Goal: Task Accomplishment & Management: Use online tool/utility

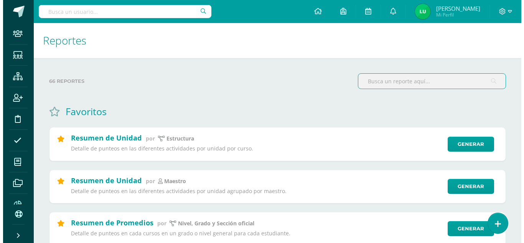
scroll to position [38, 0]
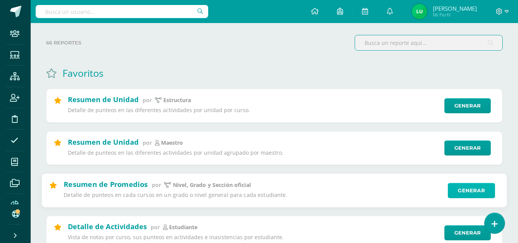
click at [472, 187] on link "Generar" at bounding box center [471, 190] width 47 height 15
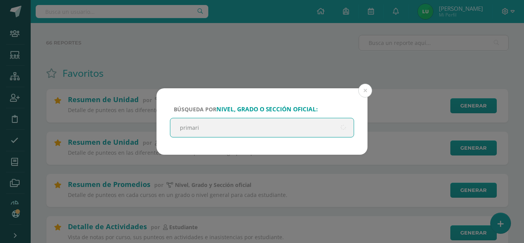
type input "primaria"
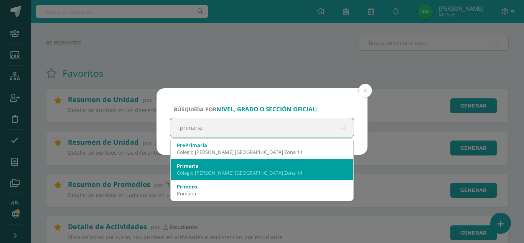
click at [188, 167] on div "Primaria" at bounding box center [262, 165] width 170 height 7
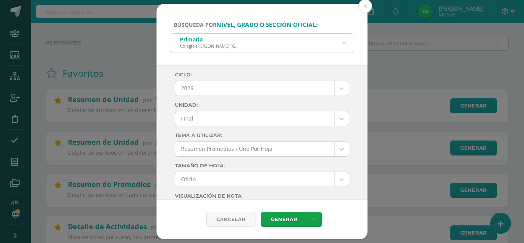
click at [169, 27] on div "Búsqueda por nivel, grado o sección oficial: Primaria Colegio Cristiano Bilingü…" at bounding box center [261, 34] width 211 height 61
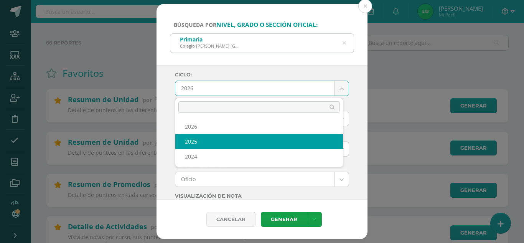
select select "4"
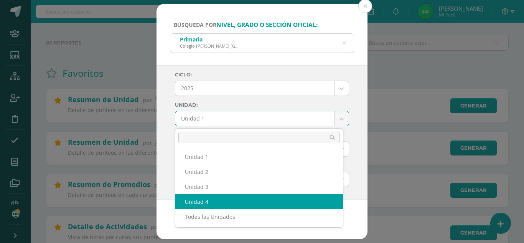
select select "Unidad 4"
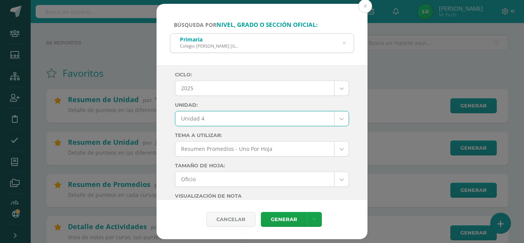
click at [169, 140] on div "Ciclo: 2025 2026 2025 2024 Unidad: Unidad 4 Unidad 1 Unidad 2 Unidad 3 Unidad 4…" at bounding box center [261, 132] width 211 height 135
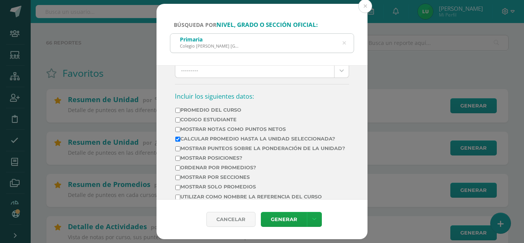
scroll to position [268, 0]
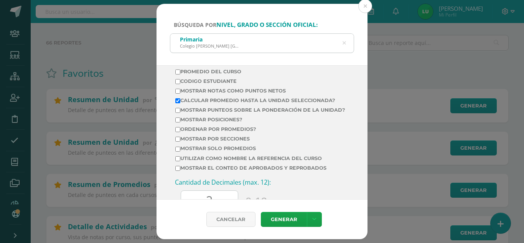
click at [280, 91] on label "Mostrar Notas Como Puntos Netos" at bounding box center [260, 91] width 170 height 6
click at [180, 91] on input "Mostrar Notas Como Puntos Netos" at bounding box center [177, 91] width 5 height 5
checkbox input "true"
click at [266, 99] on label "Calcular promedio hasta la unidad seleccionada?" at bounding box center [260, 100] width 170 height 6
click at [180, 99] on input "Calcular promedio hasta la unidad seleccionada?" at bounding box center [177, 100] width 5 height 5
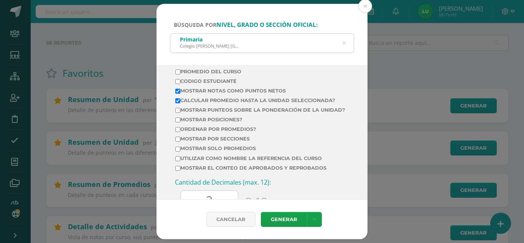
checkbox input "false"
click at [243, 145] on td "Mostrar por secciones" at bounding box center [260, 140] width 171 height 10
click at [244, 141] on label "Mostrar por secciones" at bounding box center [260, 139] width 170 height 6
click at [180, 141] on input "Mostrar por secciones" at bounding box center [177, 139] width 5 height 5
click at [244, 141] on label "Mostrar por secciones" at bounding box center [260, 139] width 170 height 6
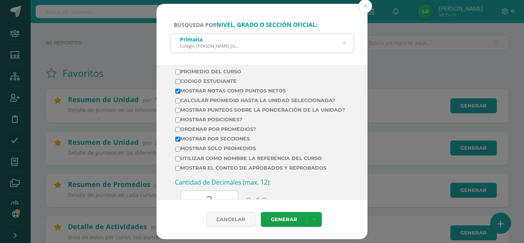
click at [180, 141] on input "Mostrar por secciones" at bounding box center [177, 139] width 5 height 5
click at [245, 141] on label "Mostrar por secciones" at bounding box center [260, 139] width 170 height 6
click at [180, 141] on input "Mostrar por secciones" at bounding box center [177, 139] width 5 height 5
checkbox input "true"
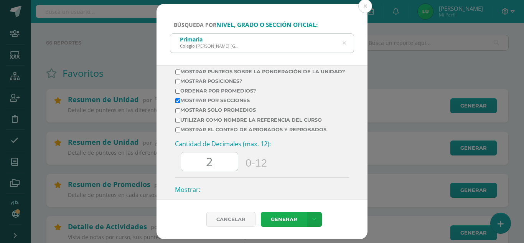
click at [275, 219] on link "Generar" at bounding box center [284, 219] width 46 height 15
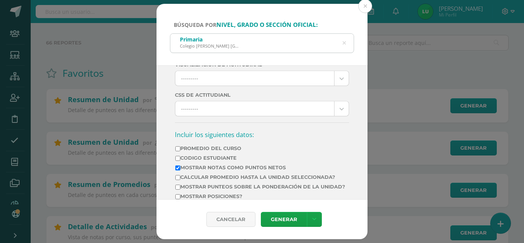
click at [345, 46] on icon at bounding box center [344, 43] width 16 height 16
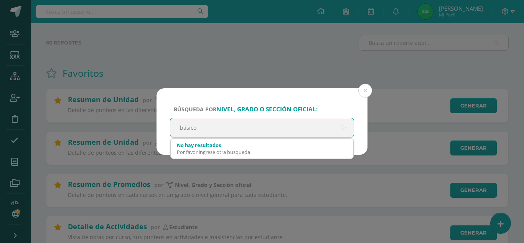
type input "básicos"
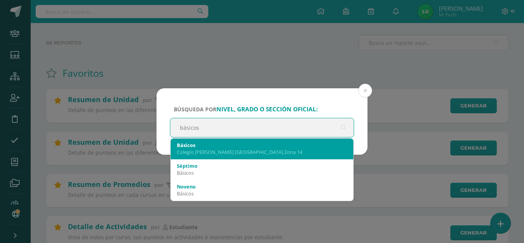
click at [196, 145] on div "Básicos" at bounding box center [262, 144] width 170 height 7
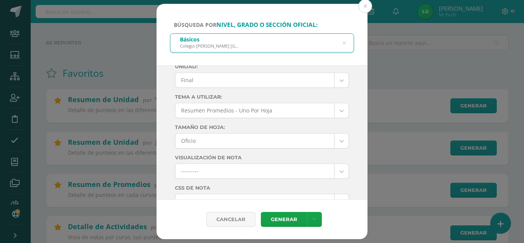
scroll to position [0, 0]
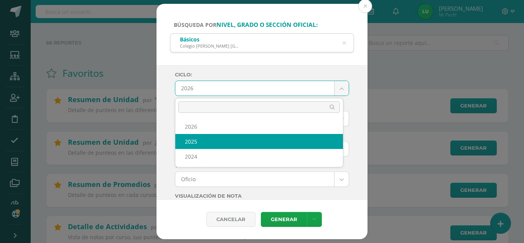
select select "4"
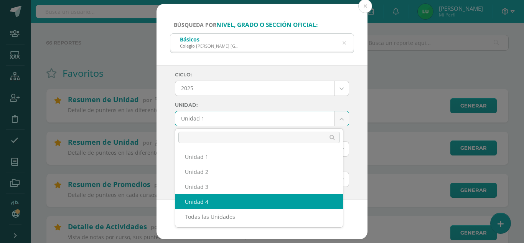
select select "Unidad 4"
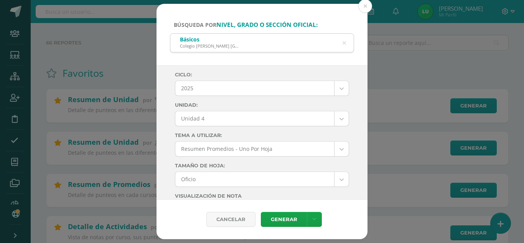
click at [169, 130] on div "Ciclo: 2025 2026 2025 2024 Unidad: Unidad 4 Unidad 1 Unidad 2 Unidad 3 Unidad 4…" at bounding box center [261, 132] width 211 height 135
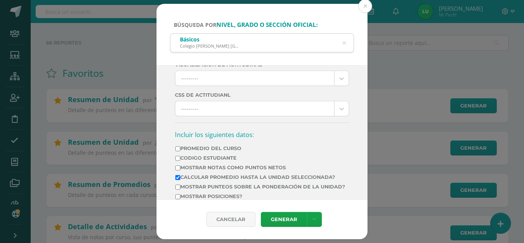
scroll to position [230, 0]
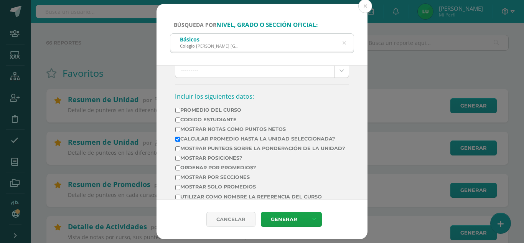
click at [254, 126] on label "Mostrar Notas Como Puntos Netos" at bounding box center [260, 129] width 170 height 6
click at [180, 127] on input "Mostrar Notas Como Puntos Netos" at bounding box center [177, 129] width 5 height 5
checkbox input "true"
click at [242, 139] on label "Calcular promedio hasta la unidad seleccionada?" at bounding box center [260, 139] width 170 height 6
click at [180, 139] on input "Calcular promedio hasta la unidad seleccionada?" at bounding box center [177, 139] width 5 height 5
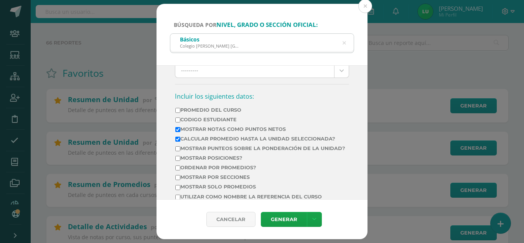
checkbox input "false"
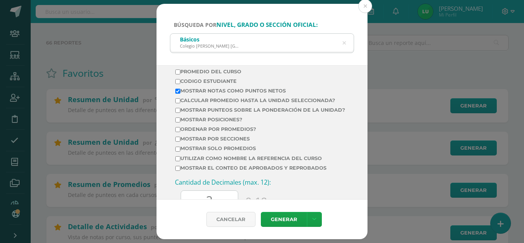
scroll to position [307, 0]
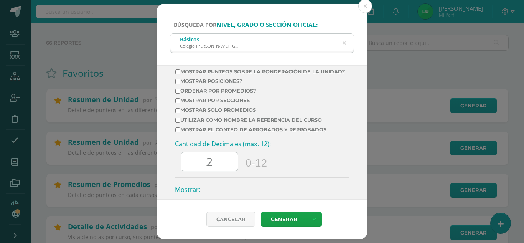
click at [240, 103] on label "Mostrar por secciones" at bounding box center [260, 100] width 170 height 6
click at [180, 103] on input "Mostrar por secciones" at bounding box center [177, 100] width 5 height 5
checkbox input "true"
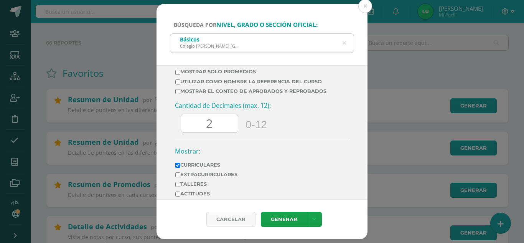
scroll to position [379, 0]
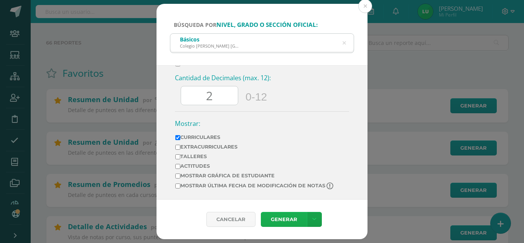
click at [286, 221] on link "Generar" at bounding box center [284, 219] width 46 height 15
drag, startPoint x: 223, startPoint y: 94, endPoint x: 196, endPoint y: 104, distance: 29.2
click at [196, 104] on input "2" at bounding box center [209, 95] width 57 height 19
type input "0"
click at [292, 43] on div "Básicos Colegio Cristiano Bilingüe El Shaddai Zona 14" at bounding box center [261, 42] width 183 height 17
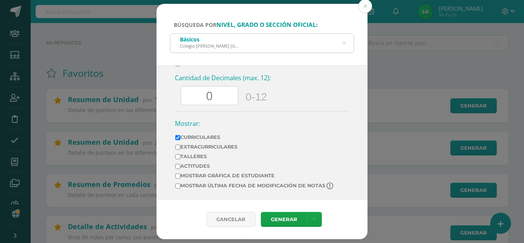
click at [346, 43] on div "Básicos Colegio Cristiano Bilingüe El Shaddai Zona 14" at bounding box center [261, 42] width 183 height 17
click at [341, 43] on div "Básicos Colegio Cristiano Bilingüe El Shaddai Zona 14" at bounding box center [261, 42] width 183 height 17
click at [342, 43] on icon at bounding box center [343, 43] width 3 height 20
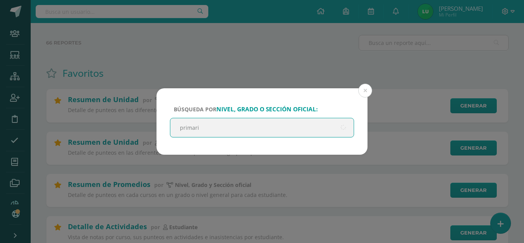
type input "primaria"
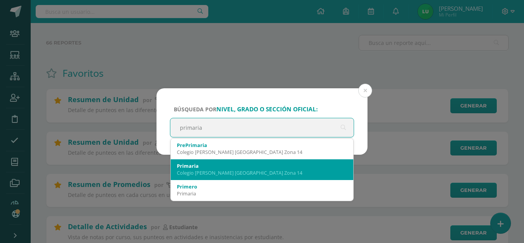
click at [220, 168] on div "Primaria" at bounding box center [262, 165] width 170 height 7
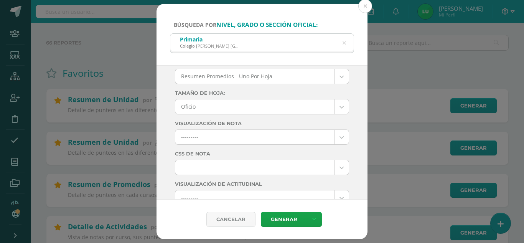
scroll to position [0, 0]
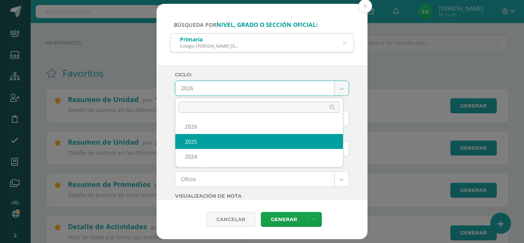
select select "4"
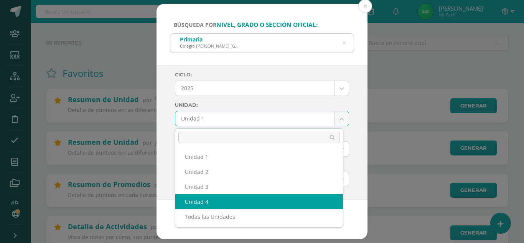
select select "Unidad 4"
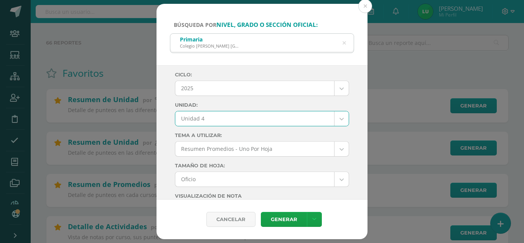
click at [160, 147] on div "Ciclo: 2025 2026 2025 2024 Unidad: Unidad 4 Unidad 1 Unidad 2 Unidad 3 Unidad 4…" at bounding box center [261, 132] width 211 height 135
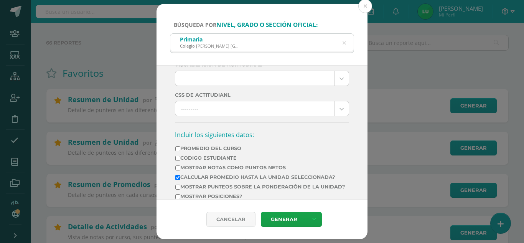
scroll to position [268, 0]
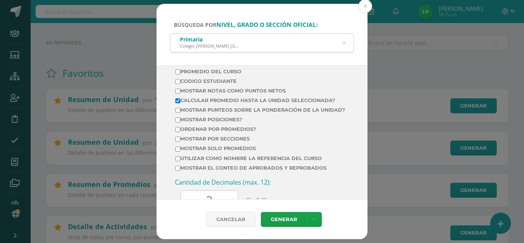
click at [250, 92] on label "Mostrar Notas Como Puntos Netos" at bounding box center [260, 91] width 170 height 6
click at [180, 92] on input "Mostrar Notas Como Puntos Netos" at bounding box center [177, 91] width 5 height 5
checkbox input "true"
click at [243, 97] on td "Mostrar Notas Como Puntos Netos" at bounding box center [260, 92] width 171 height 10
click at [240, 99] on label "Calcular promedio hasta la unidad seleccionada?" at bounding box center [260, 100] width 170 height 6
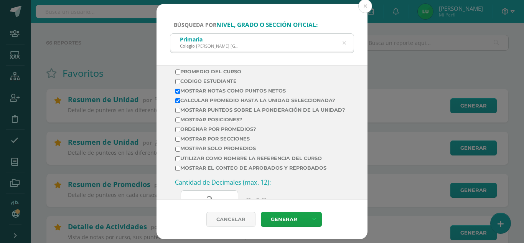
click at [180, 99] on input "Calcular promedio hasta la unidad seleccionada?" at bounding box center [177, 100] width 5 height 5
checkbox input "false"
click at [227, 141] on label "Mostrar por secciones" at bounding box center [260, 139] width 170 height 6
click at [180, 141] on input "Mostrar por secciones" at bounding box center [177, 139] width 5 height 5
checkbox input "true"
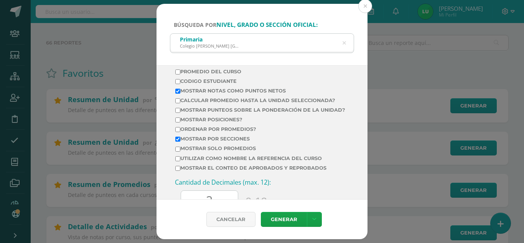
scroll to position [307, 0]
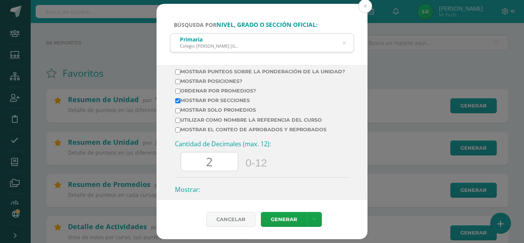
click at [202, 169] on input "2" at bounding box center [209, 161] width 57 height 19
type input "0"
click at [292, 220] on link "Generar" at bounding box center [284, 219] width 46 height 15
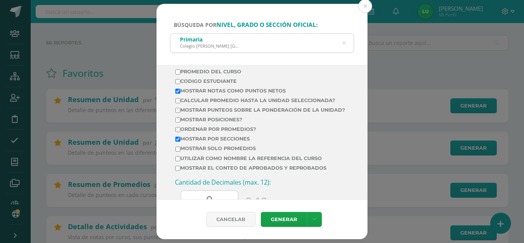
click at [349, 43] on div "Primaria Colegio Cristiano Bilingüe El Shaddai Zona 14" at bounding box center [261, 42] width 183 height 17
click at [344, 43] on icon at bounding box center [344, 43] width 16 height 16
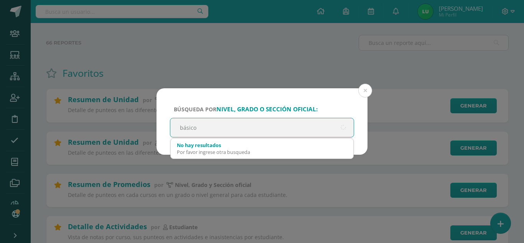
type input "básicos"
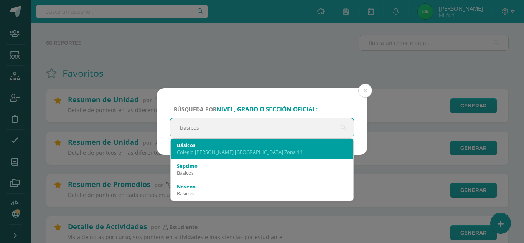
click at [213, 140] on div "Básicos Colegio Cristiano Bilingüe El Shaddai Zona 14" at bounding box center [262, 148] width 170 height 20
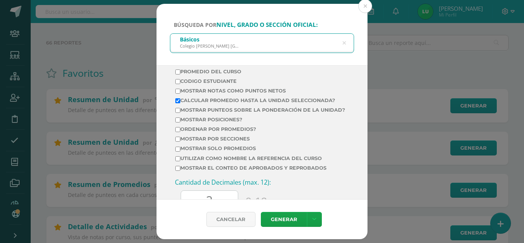
click at [242, 91] on label "Mostrar Notas Como Puntos Netos" at bounding box center [260, 91] width 170 height 6
click at [180, 91] on input "Mostrar Notas Como Puntos Netos" at bounding box center [177, 91] width 5 height 5
checkbox input "true"
click at [235, 100] on label "Calcular promedio hasta la unidad seleccionada?" at bounding box center [260, 100] width 170 height 6
click at [180, 100] on input "Calcular promedio hasta la unidad seleccionada?" at bounding box center [177, 100] width 5 height 5
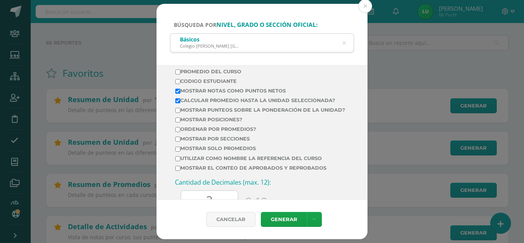
checkbox input "false"
click at [199, 141] on label "Mostrar por secciones" at bounding box center [260, 139] width 170 height 6
click at [180, 141] on input "Mostrar por secciones" at bounding box center [177, 139] width 5 height 5
checkbox input "true"
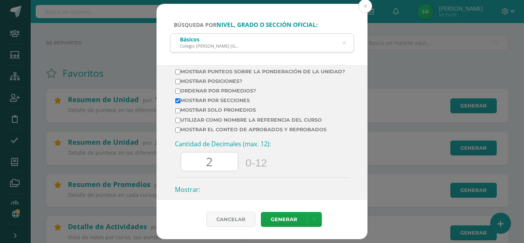
drag, startPoint x: 219, startPoint y: 166, endPoint x: 195, endPoint y: 169, distance: 24.0
click at [195, 169] on input "2" at bounding box center [209, 161] width 57 height 19
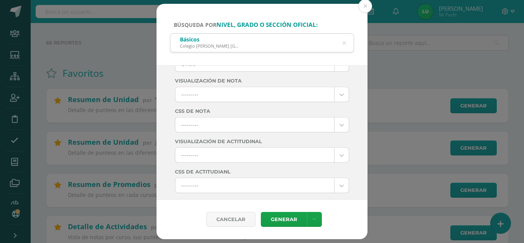
scroll to position [0, 0]
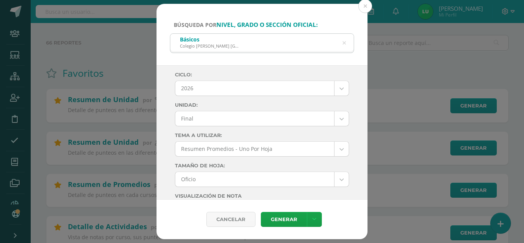
type input "0"
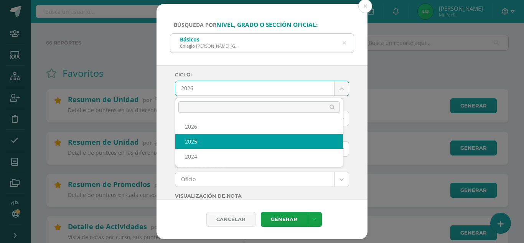
select select "4"
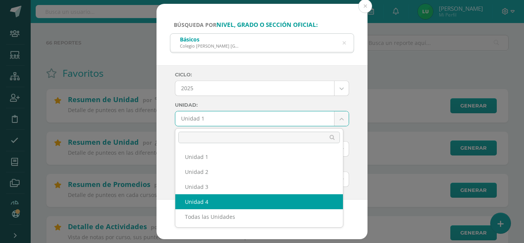
select select "Unidad 4"
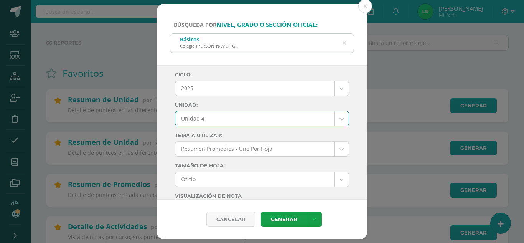
click at [169, 133] on div "Ciclo: 2025 2026 2025 2024 Unidad: Unidad 4 Unidad 1 Unidad 2 Unidad 3 Unidad 4…" at bounding box center [261, 132] width 211 height 135
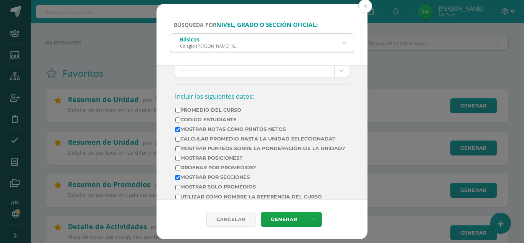
scroll to position [268, 0]
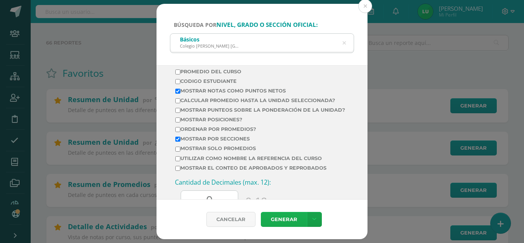
click at [275, 224] on link "Generar" at bounding box center [284, 219] width 46 height 15
click at [344, 43] on icon at bounding box center [344, 42] width 20 height 3
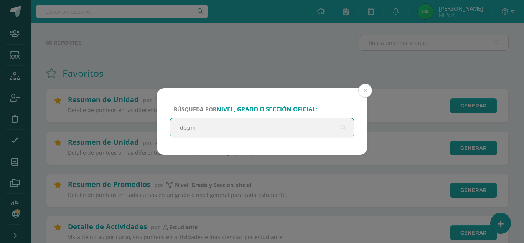
type input "deçimo"
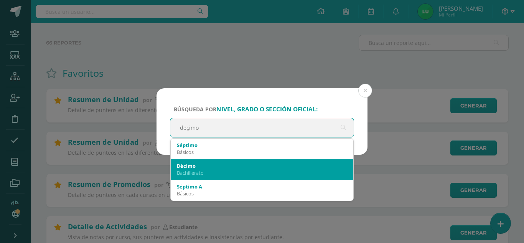
click at [238, 174] on div "Bachillerato" at bounding box center [262, 172] width 170 height 7
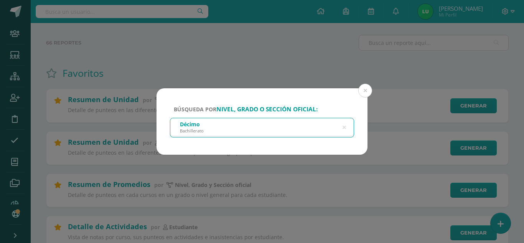
click at [345, 128] on icon at bounding box center [344, 127] width 16 height 16
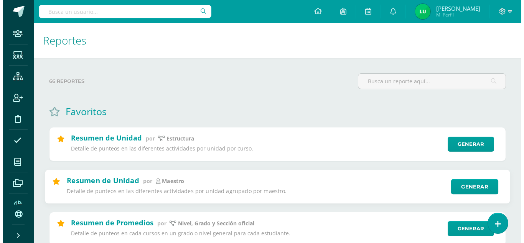
scroll to position [38, 0]
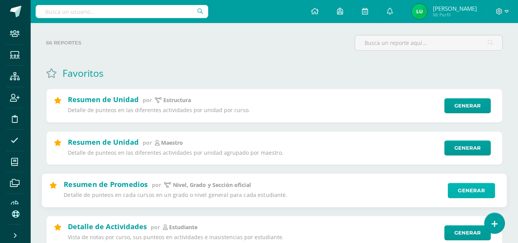
click at [465, 190] on link "Generar" at bounding box center [471, 190] width 47 height 15
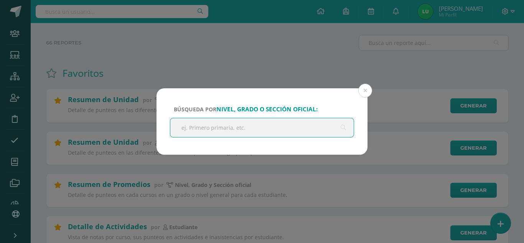
click at [261, 125] on input "text" at bounding box center [261, 127] width 183 height 19
type input "onceavo"
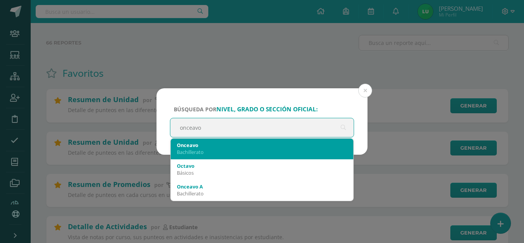
click at [237, 142] on div "Onceavo" at bounding box center [262, 144] width 170 height 7
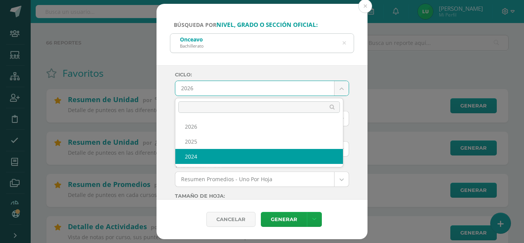
select select "4"
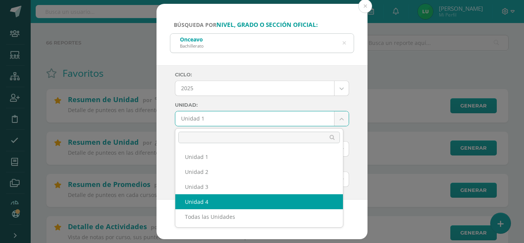
select select "Unidad 4"
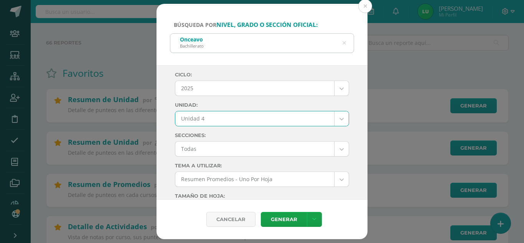
click at [168, 135] on div "Ciclo: 2025 2026 2025 2024 Unidad: Unidad 4 Unidad 1 Unidad 2 Unidad 3 Unidad 4…" at bounding box center [261, 132] width 211 height 135
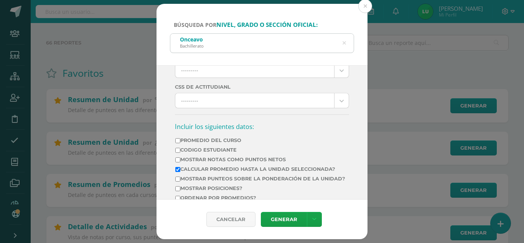
scroll to position [268, 0]
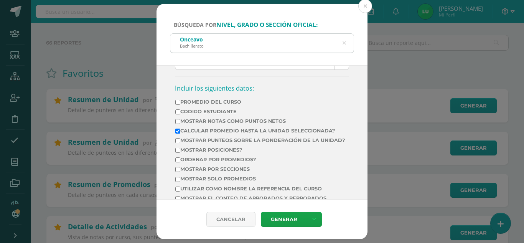
click at [237, 121] on label "Mostrar Notas Como Puntos Netos" at bounding box center [260, 121] width 170 height 6
click at [180, 121] on input "Mostrar Notas Como Puntos Netos" at bounding box center [177, 121] width 5 height 5
click at [238, 120] on label "Mostrar Notas Como Puntos Netos" at bounding box center [260, 121] width 170 height 6
click at [180, 120] on input "Mostrar Notas Como Puntos Netos" at bounding box center [177, 121] width 5 height 5
checkbox input "false"
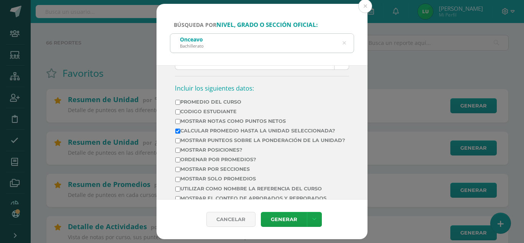
scroll to position [307, 0]
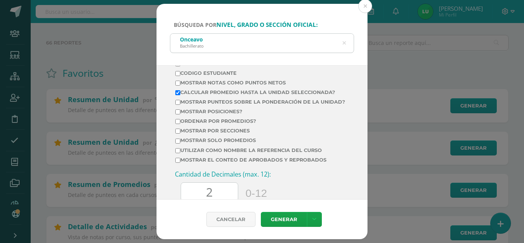
click at [230, 124] on label "Ordenar por promedios?" at bounding box center [260, 121] width 170 height 6
click at [180, 124] on input "Ordenar por promedios?" at bounding box center [177, 121] width 5 height 5
checkbox input "true"
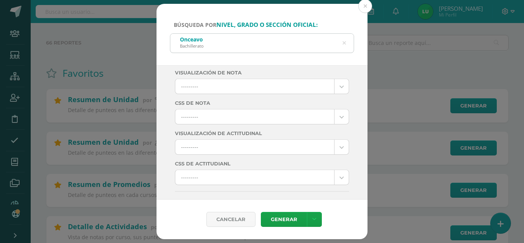
scroll to position [0, 0]
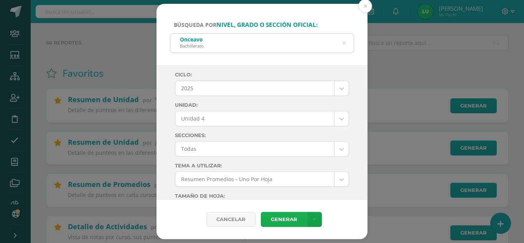
click at [272, 220] on link "Generar" at bounding box center [284, 219] width 46 height 15
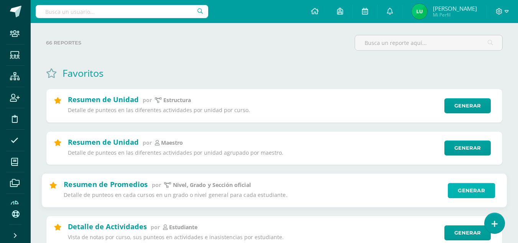
click at [457, 196] on link "Generar" at bounding box center [471, 190] width 47 height 15
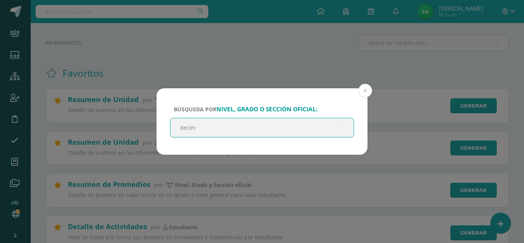
type input "decimo"
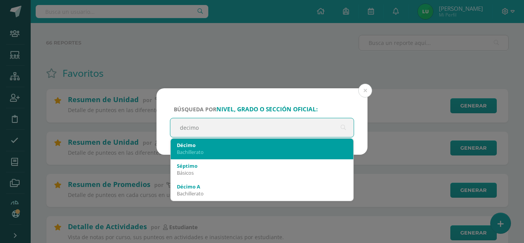
click at [301, 152] on div "Bachillerato" at bounding box center [262, 151] width 170 height 7
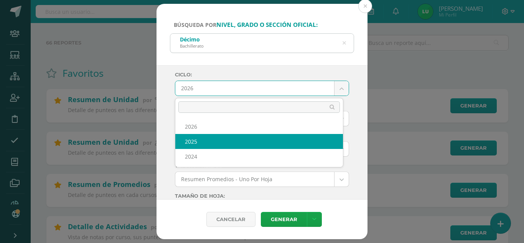
select select "4"
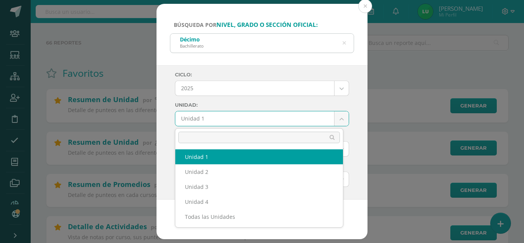
drag, startPoint x: 209, startPoint y: 121, endPoint x: 203, endPoint y: 117, distance: 6.7
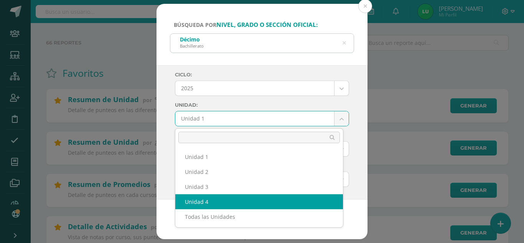
select select "Unidad 4"
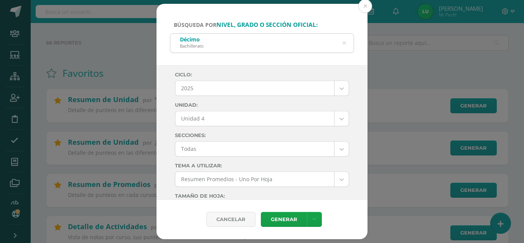
click at [166, 116] on div "Ciclo: 2025 2026 2025 2024 Unidad: Unidad 4 Unidad 1 Unidad 2 Unidad 3 Unidad 4…" at bounding box center [261, 132] width 211 height 135
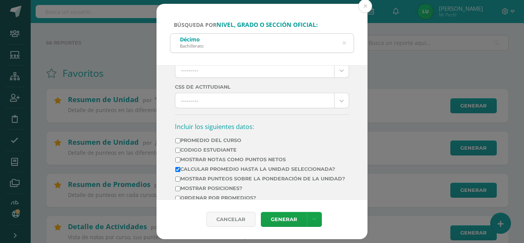
scroll to position [268, 0]
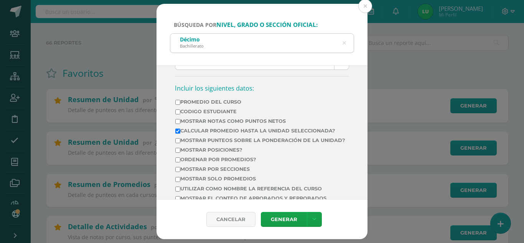
click at [243, 122] on label "Mostrar Notas Como Puntos Netos" at bounding box center [260, 121] width 170 height 6
click at [180, 122] on input "Mostrar Notas Como Puntos Netos" at bounding box center [177, 121] width 5 height 5
checkbox input "true"
click at [240, 130] on label "Calcular promedio hasta la unidad seleccionada?" at bounding box center [260, 131] width 170 height 6
click at [180, 130] on input "Calcular promedio hasta la unidad seleccionada?" at bounding box center [177, 130] width 5 height 5
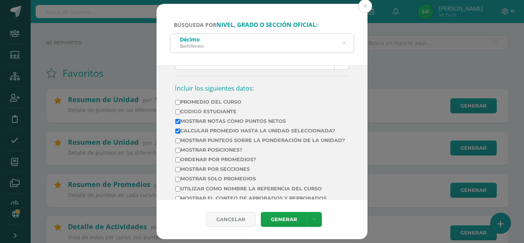
checkbox input "false"
click at [222, 172] on label "Mostrar por secciones" at bounding box center [260, 169] width 170 height 6
click at [180, 172] on input "Mostrar por secciones" at bounding box center [177, 169] width 5 height 5
checkbox input "true"
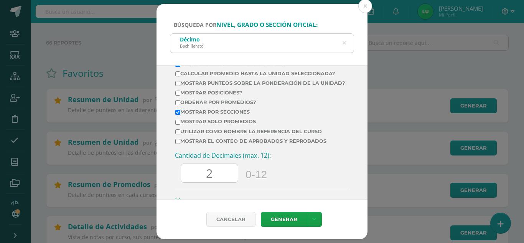
drag, startPoint x: 218, startPoint y: 192, endPoint x: 207, endPoint y: 194, distance: 10.8
click at [207, 194] on div "Ciclo: 2025 2026 2025 2024 Unidad: Unidad 4 Unidad 1 Unidad 2 Unidad 3 Unidad 4…" at bounding box center [262, 8] width 174 height 525
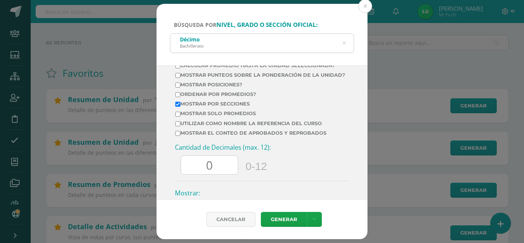
type input "0"
click at [283, 210] on div "Cancelar Generar Descargar como HTML Descargar como PDF Descargar como XLS" at bounding box center [261, 218] width 211 height 39
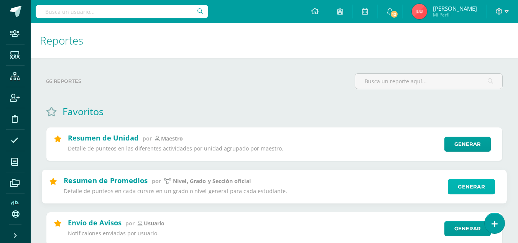
click at [469, 185] on link "Generar" at bounding box center [471, 186] width 47 height 15
